Goal: Entertainment & Leisure: Consume media (video, audio)

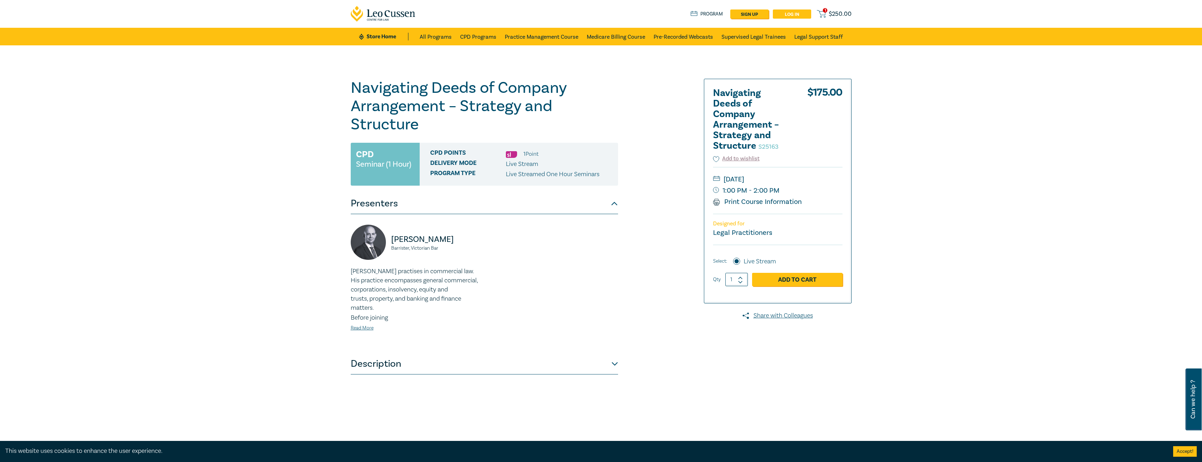
click at [786, 15] on link "Log in" at bounding box center [792, 13] width 38 height 9
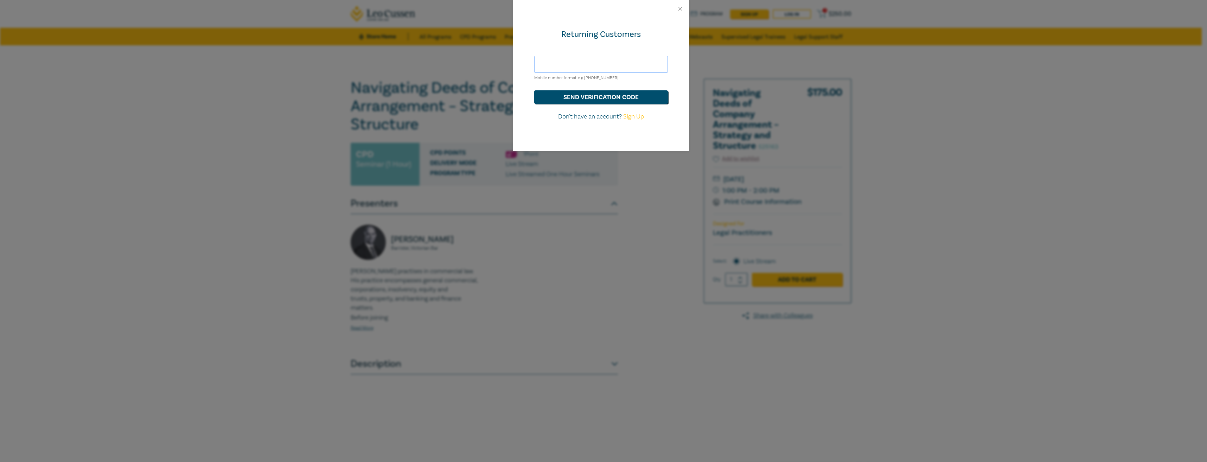
click at [613, 65] on input "text" at bounding box center [601, 64] width 134 height 17
type input "[EMAIL_ADDRESS][DOMAIN_NAME]"
click at [602, 93] on button "send verification code" at bounding box center [601, 96] width 134 height 13
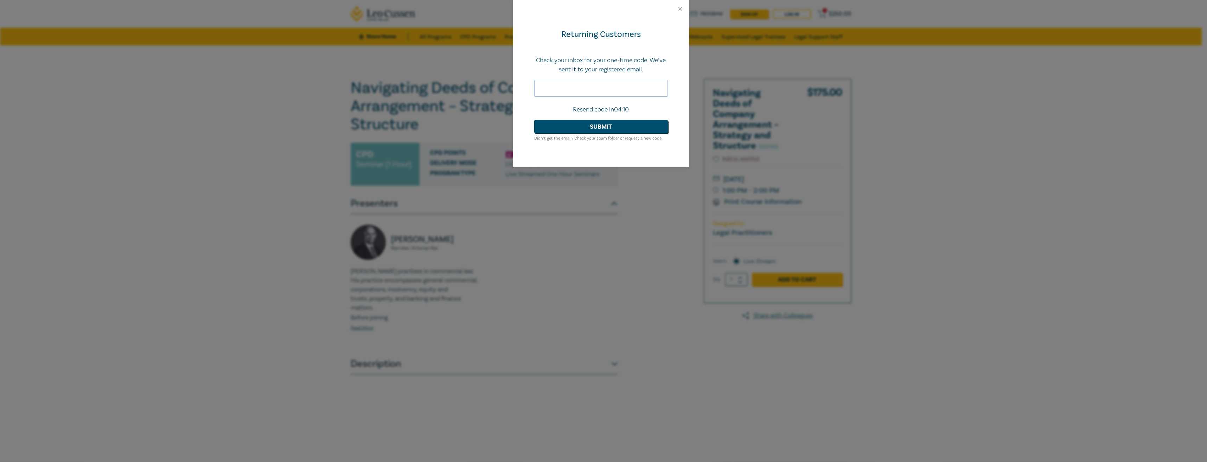
click at [585, 88] on input "text" at bounding box center [601, 88] width 134 height 17
paste input "762568"
type input "762568"
click at [605, 128] on button "Submit" at bounding box center [601, 126] width 134 height 13
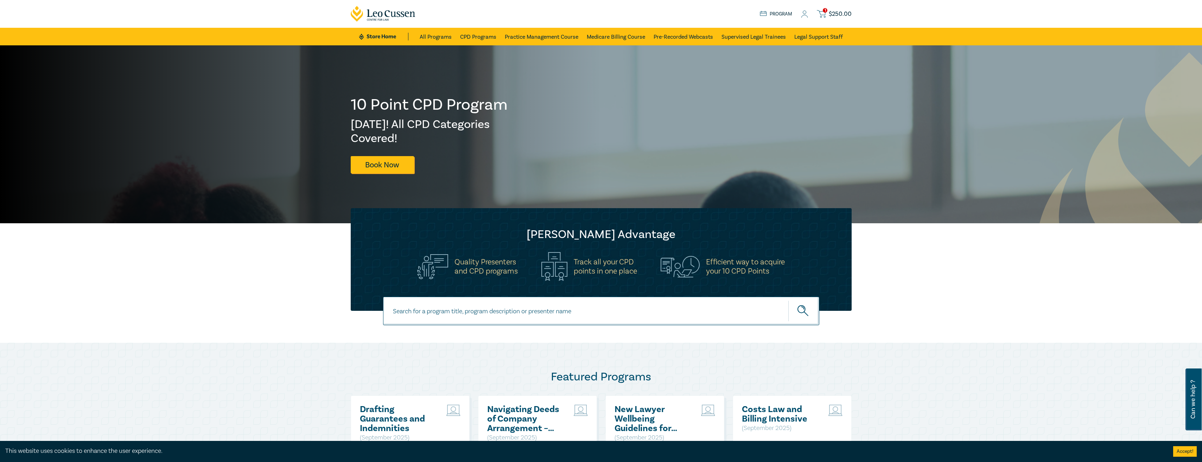
click at [807, 18] on icon at bounding box center [804, 14] width 7 height 7
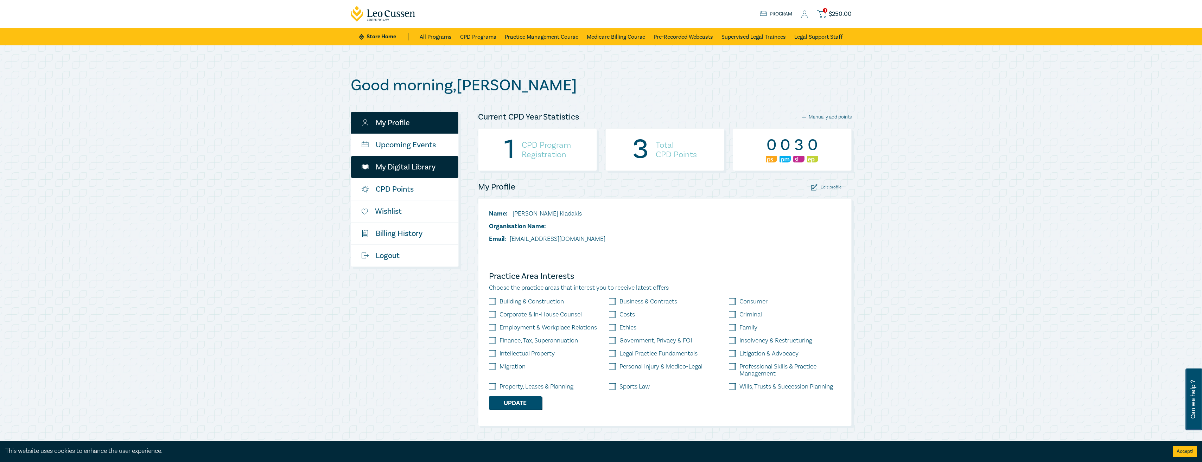
click at [408, 169] on link "My Digital Library" at bounding box center [404, 167] width 107 height 22
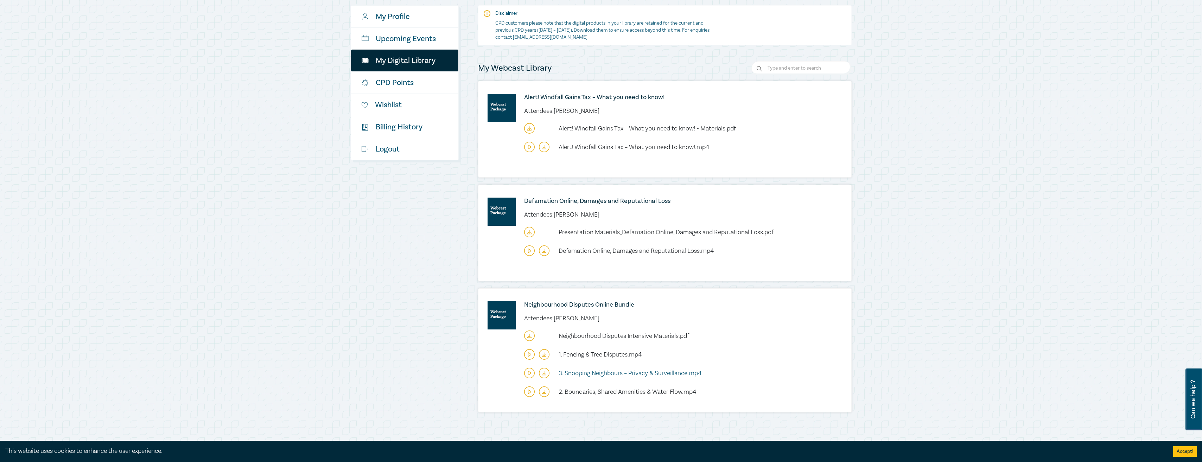
scroll to position [141, 0]
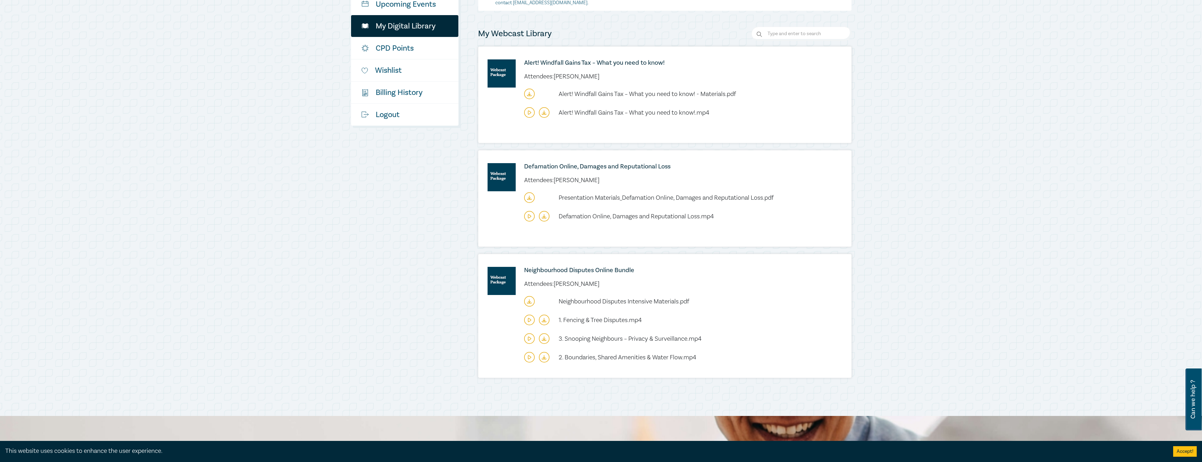
click at [528, 323] on icon at bounding box center [529, 320] width 11 height 11
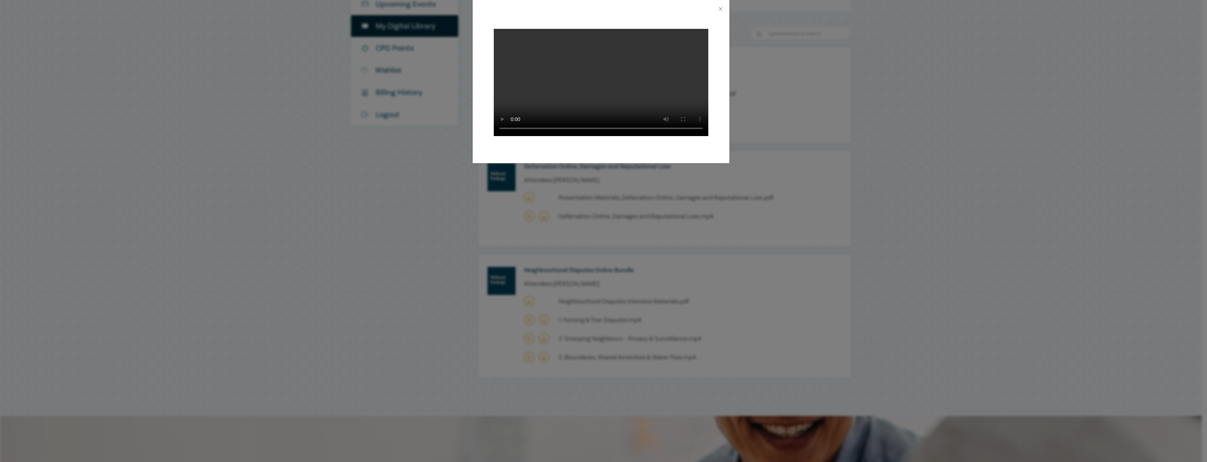
click at [554, 150] on div at bounding box center [601, 91] width 257 height 146
click at [716, 9] on div at bounding box center [601, 9] width 257 height 18
click at [716, 4] on div at bounding box center [601, 9] width 257 height 18
click at [713, 9] on div at bounding box center [601, 9] width 257 height 18
click at [719, 9] on button "Close" at bounding box center [721, 9] width 6 height 6
